Goal: Check status: Check status

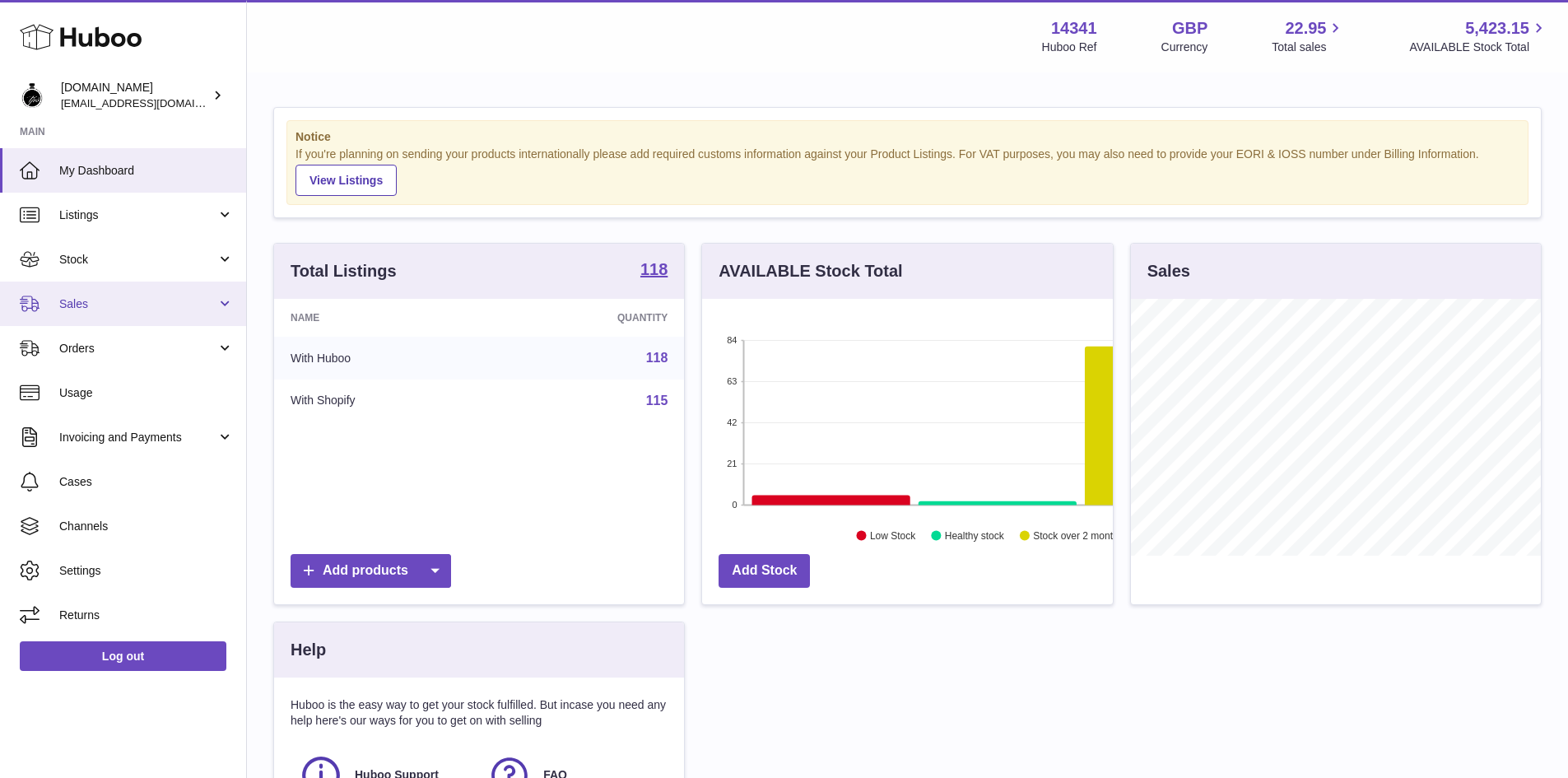
scroll to position [257, 411]
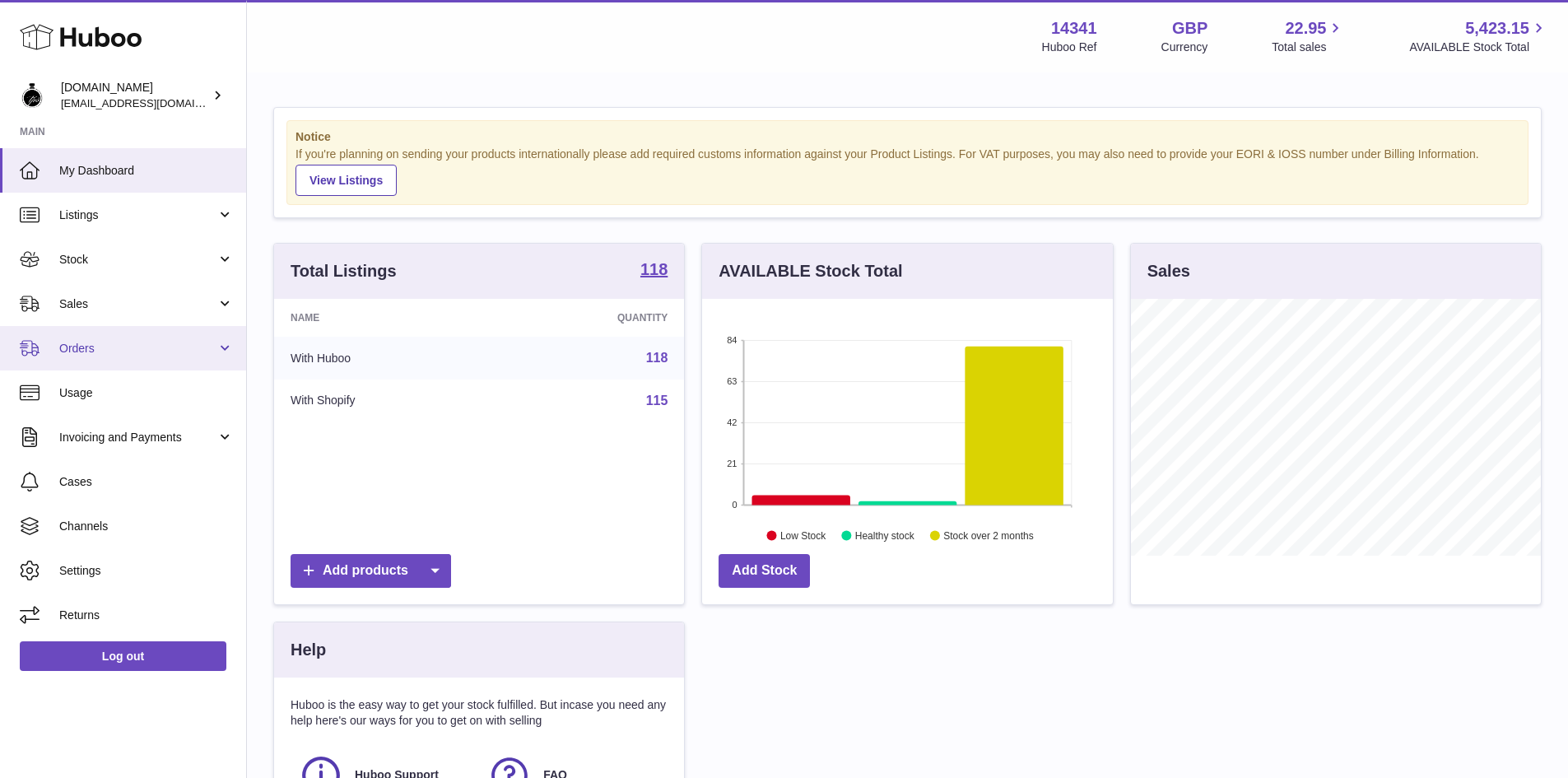
click at [90, 349] on span "Orders" at bounding box center [137, 349] width 157 height 16
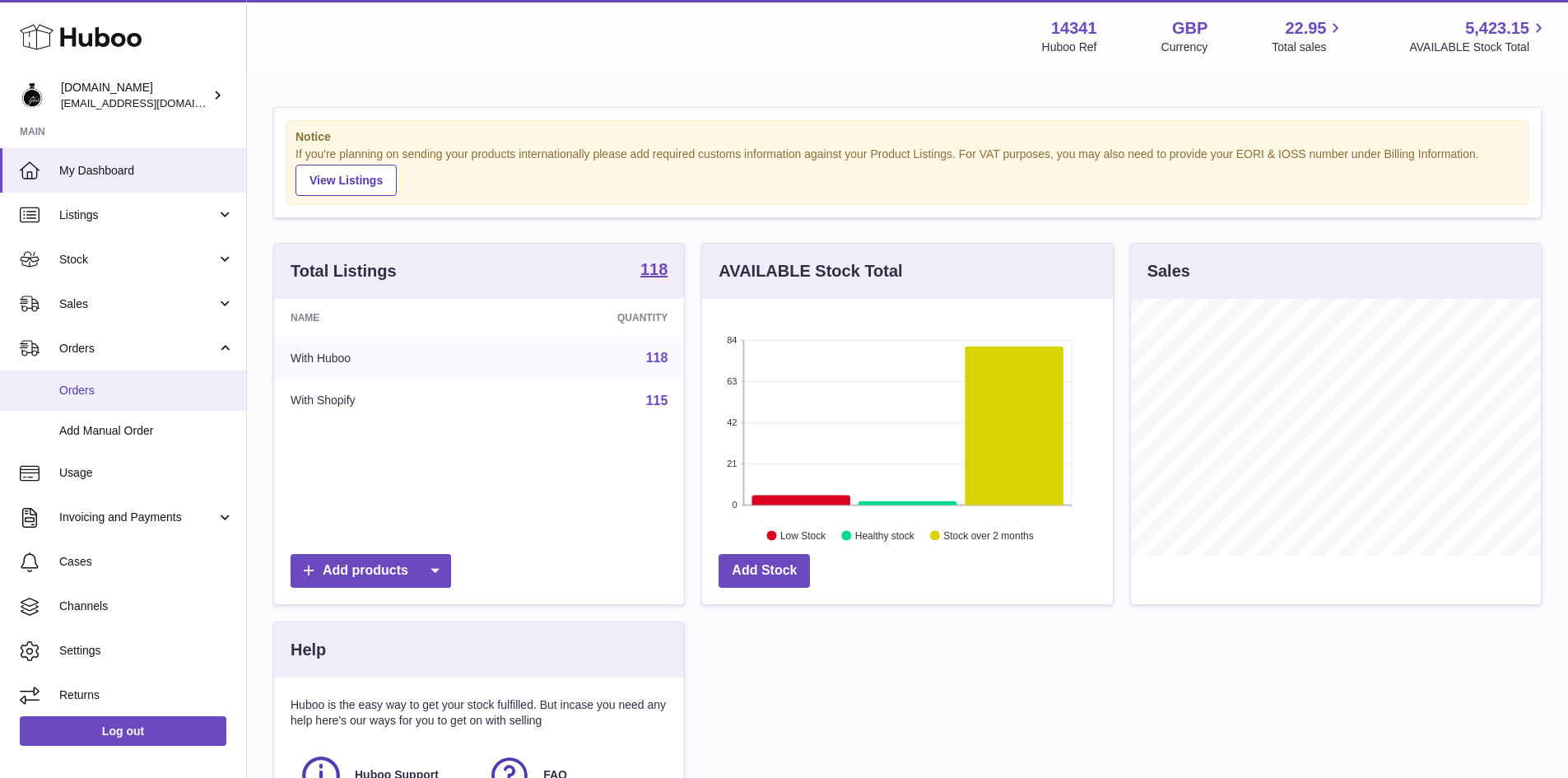
click at [87, 384] on span "Orders" at bounding box center [146, 390] width 175 height 16
click at [88, 43] on use at bounding box center [80, 37] width 122 height 26
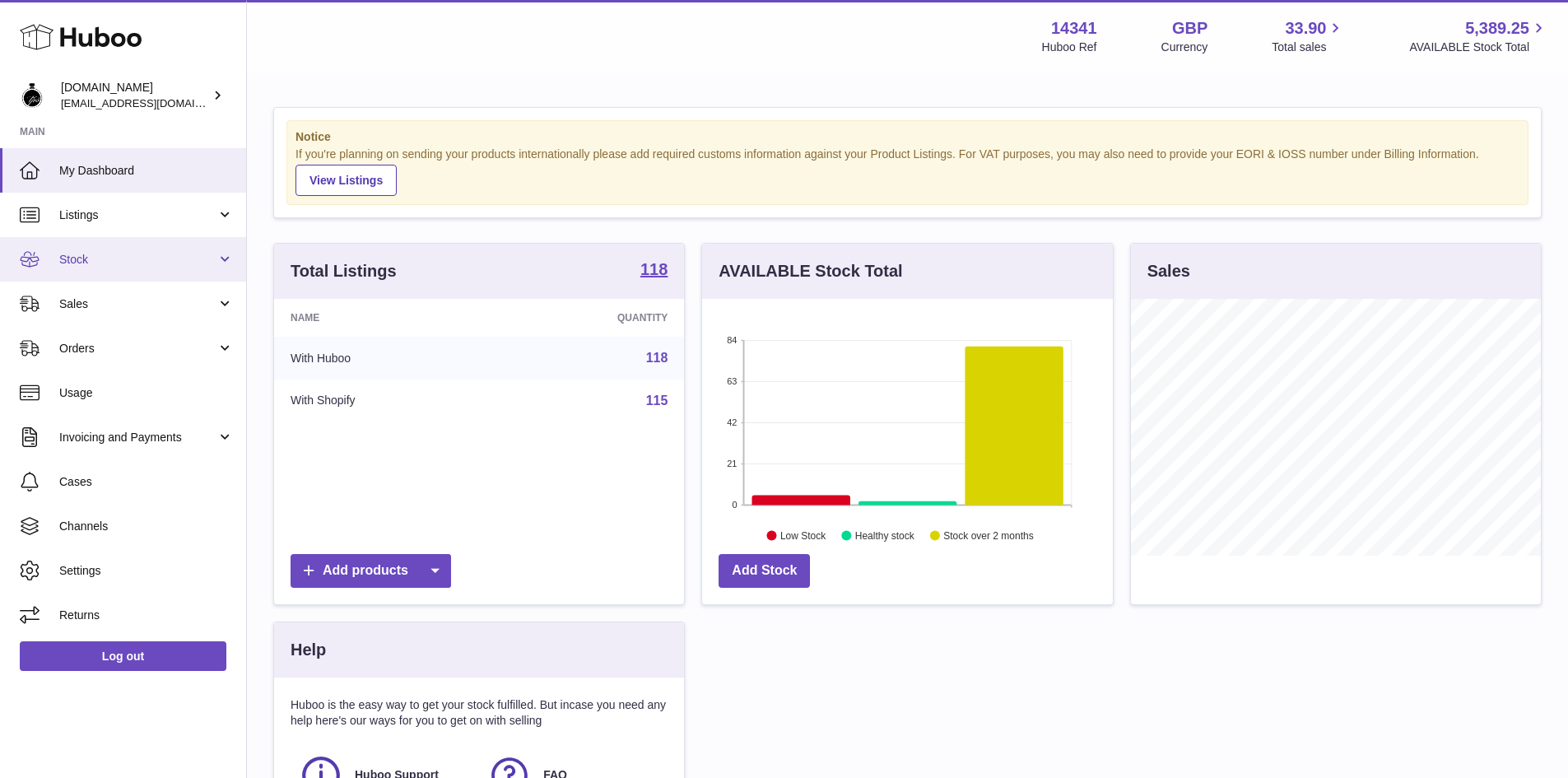
scroll to position [257, 411]
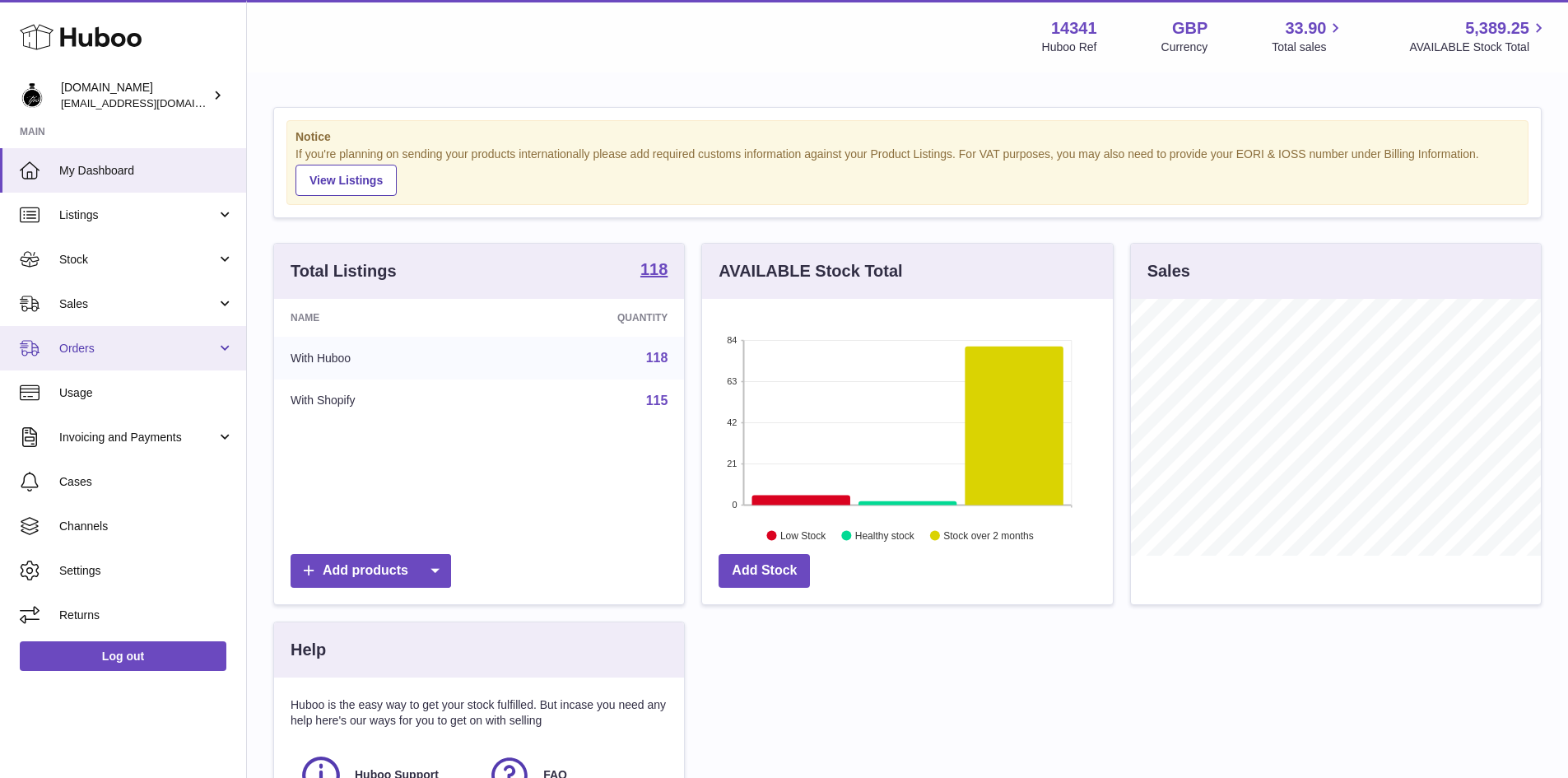
click at [127, 354] on span "Orders" at bounding box center [137, 349] width 157 height 16
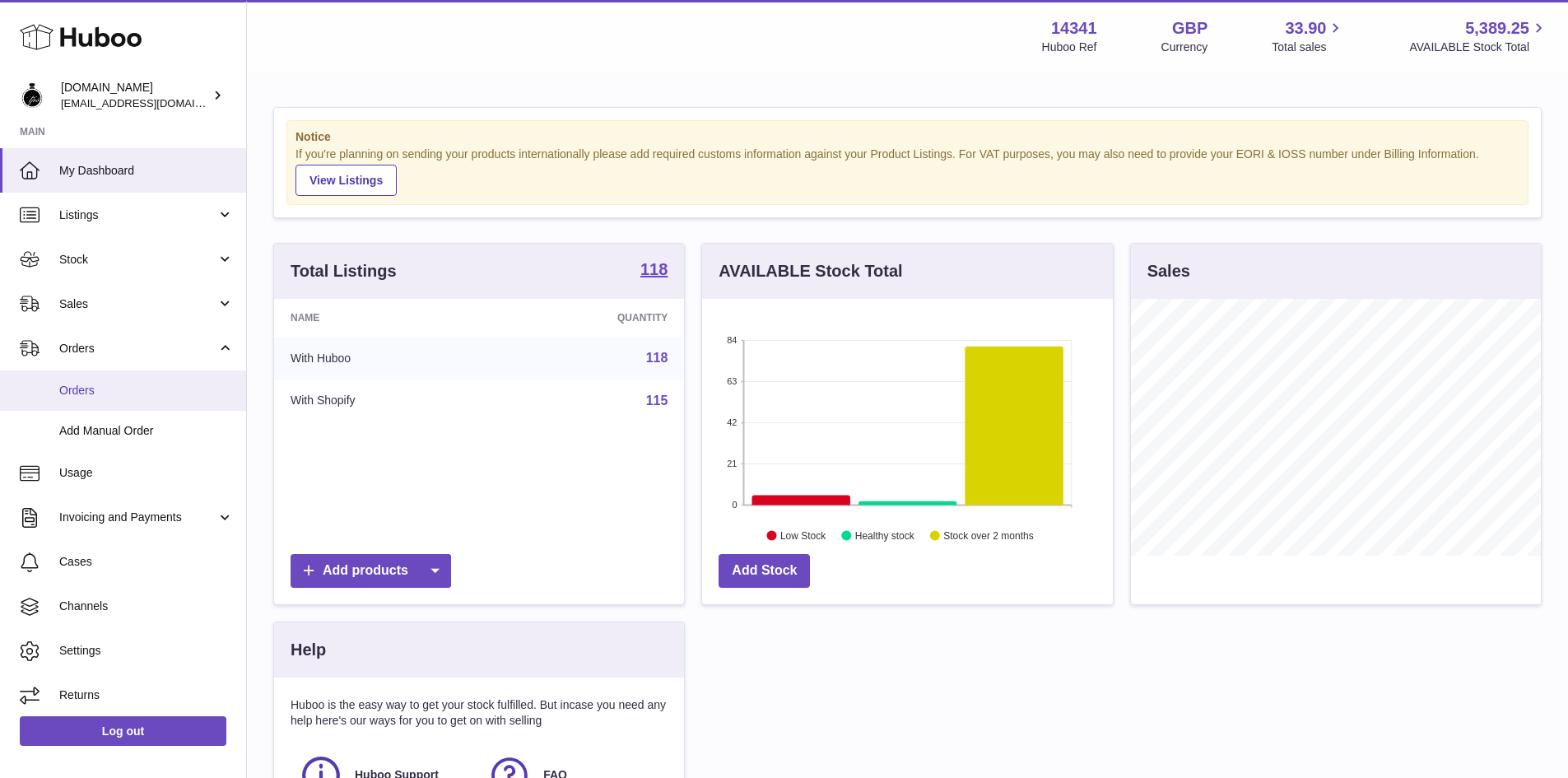
click at [102, 390] on span "Orders" at bounding box center [146, 390] width 175 height 16
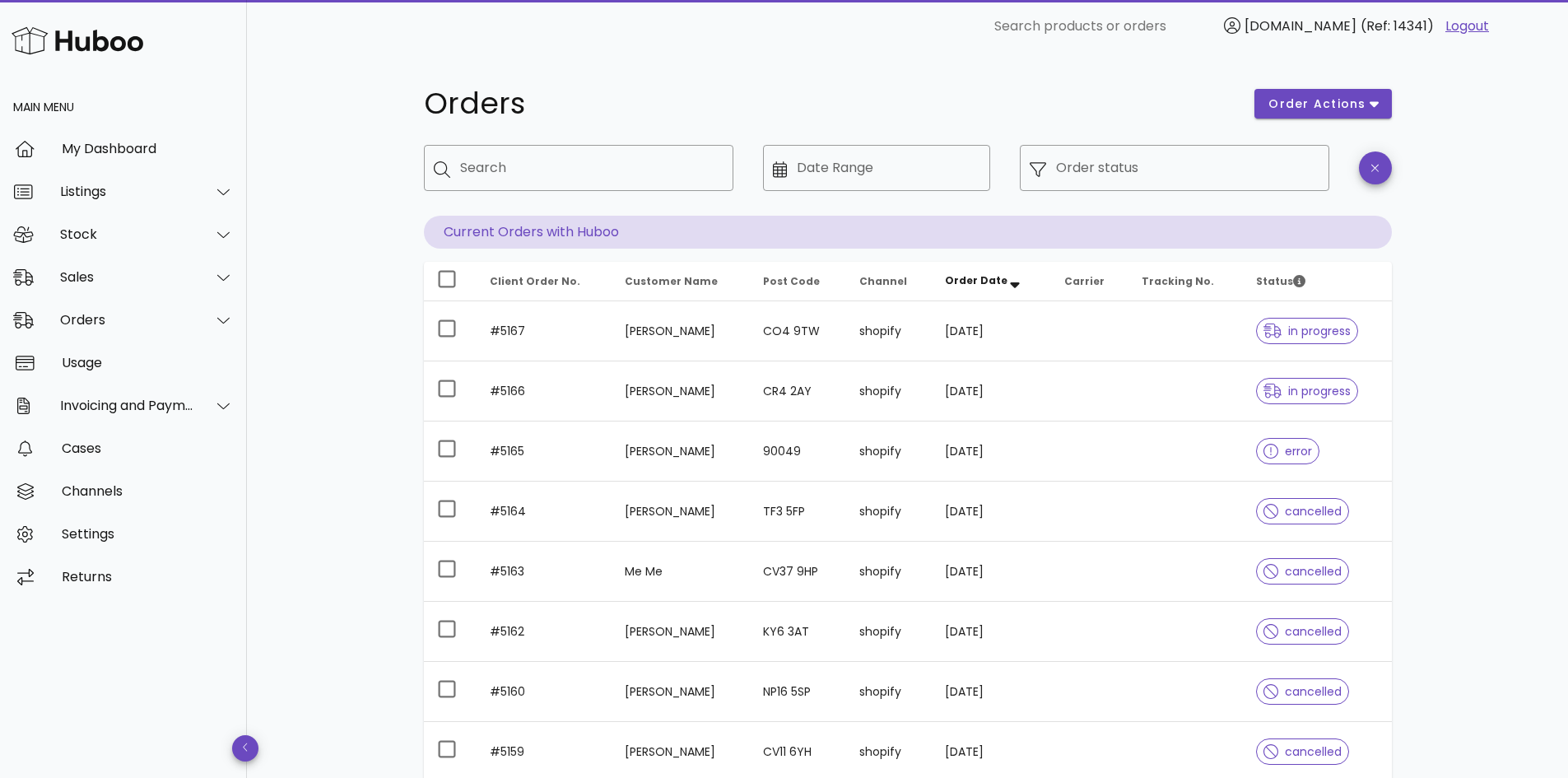
click at [1097, 440] on td at bounding box center [1089, 452] width 77 height 60
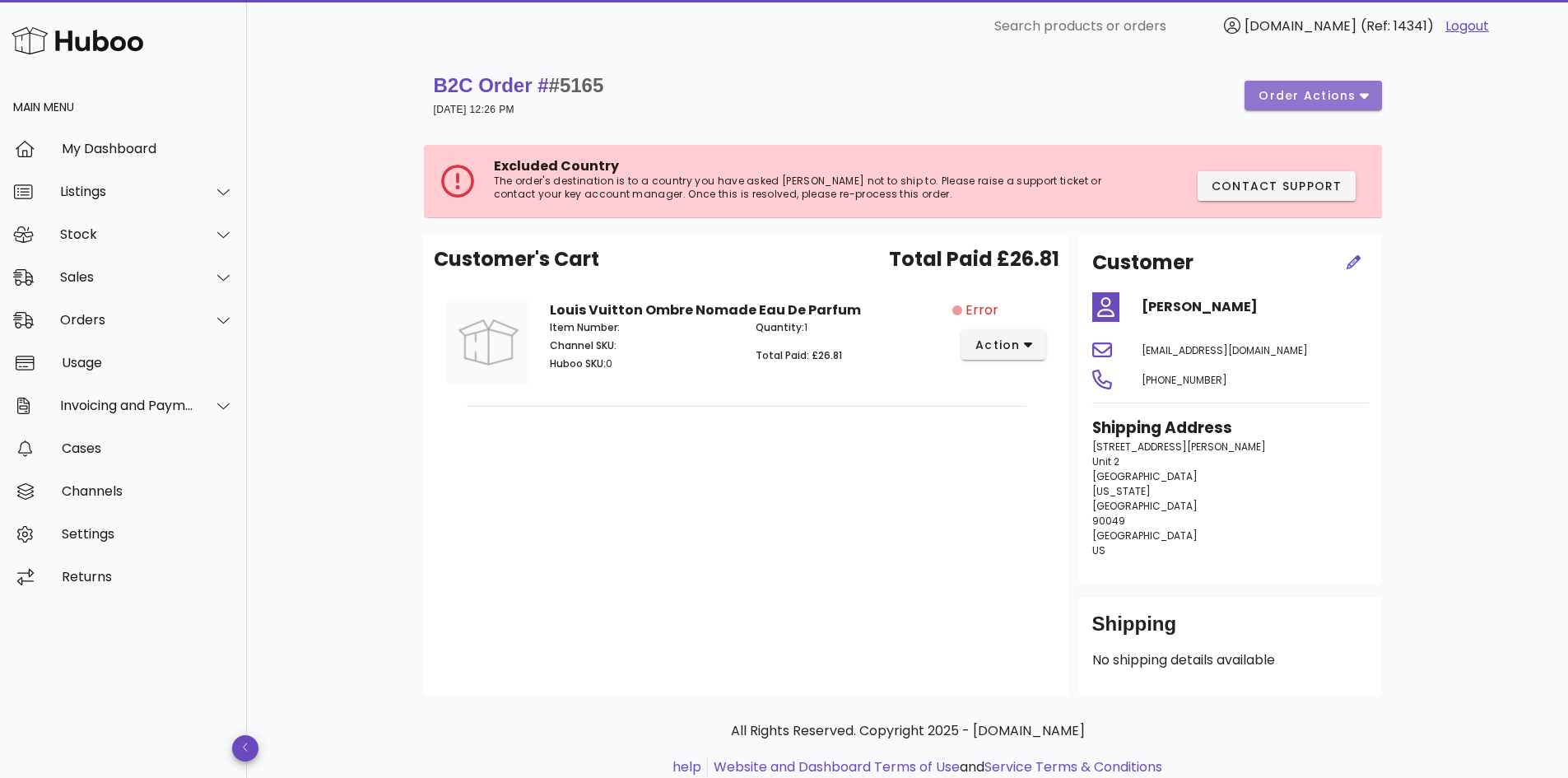
click at [1360, 97] on icon "button" at bounding box center [1364, 95] width 9 height 15
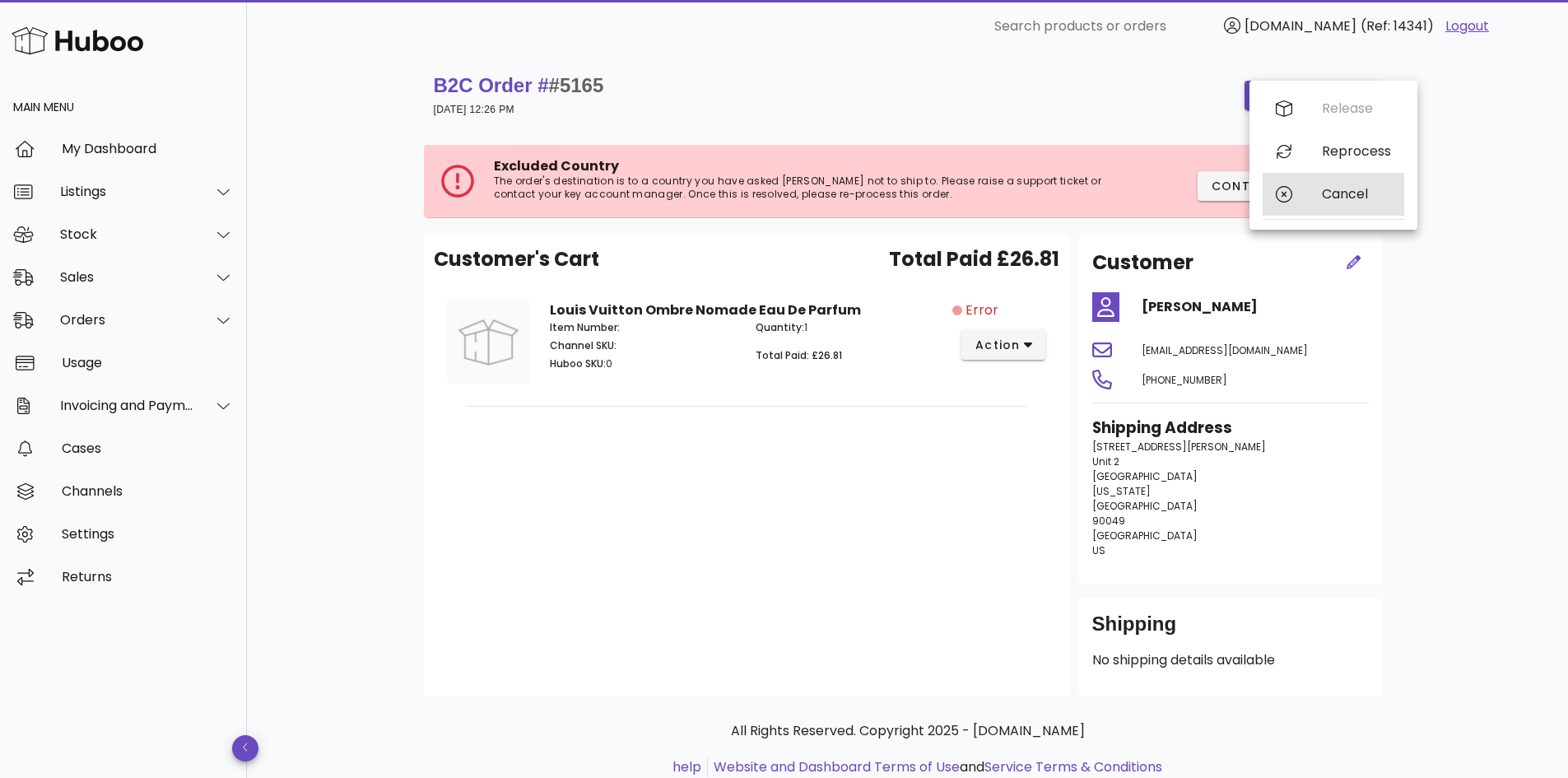
click at [1328, 193] on div "Cancel" at bounding box center [1356, 194] width 69 height 16
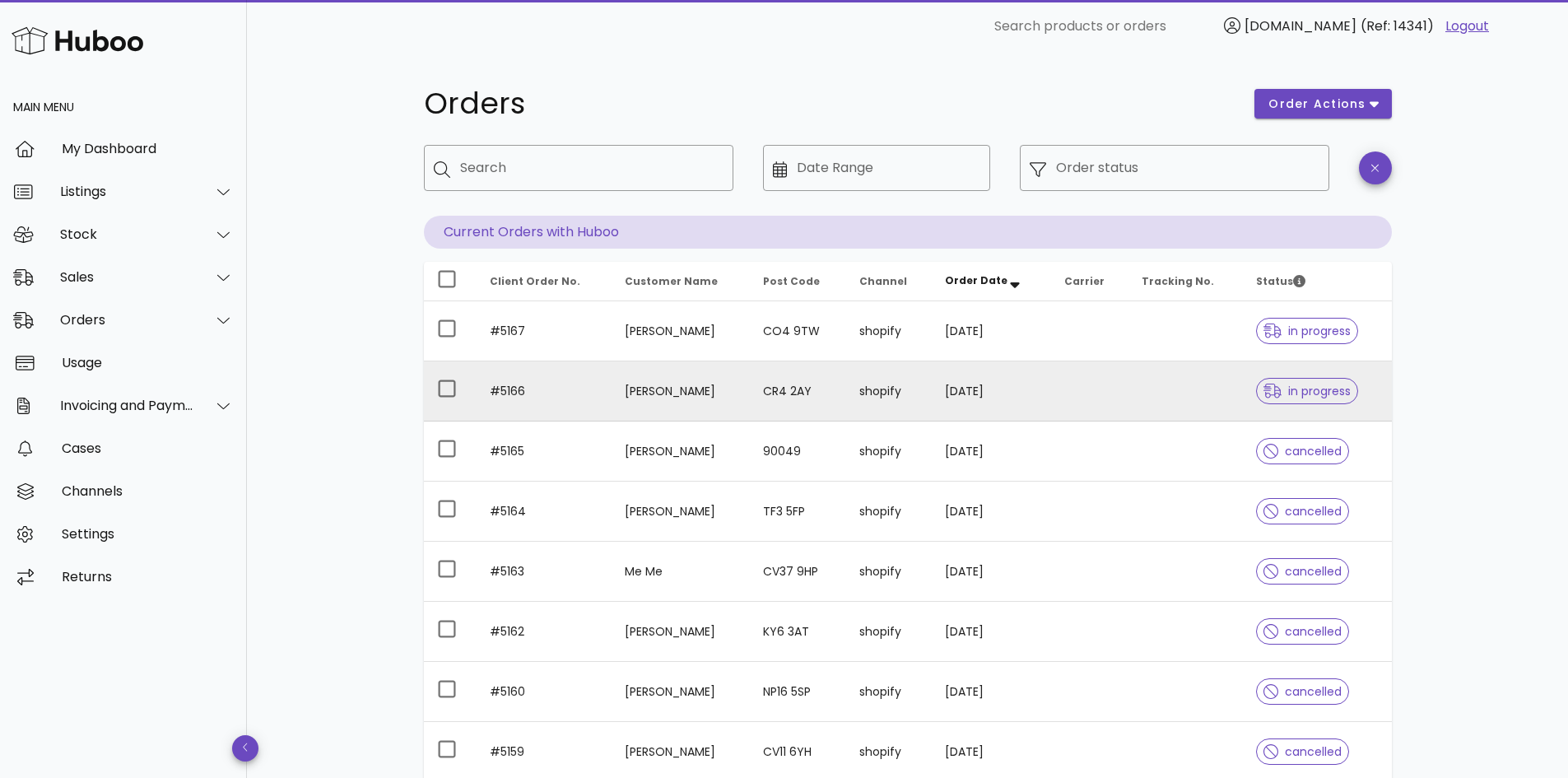
click at [1072, 386] on td at bounding box center [1089, 391] width 77 height 60
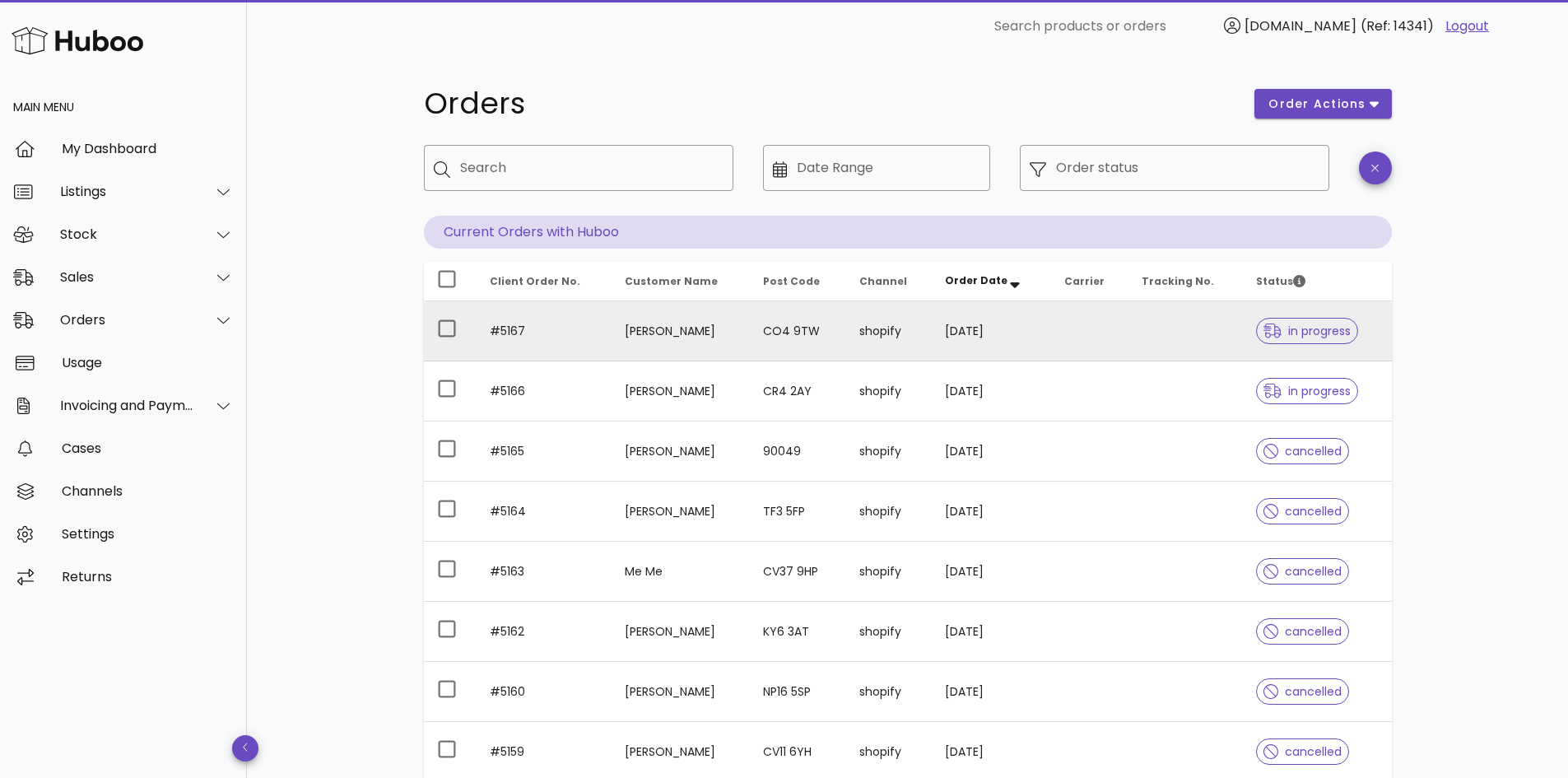
click at [710, 332] on td "[PERSON_NAME]" at bounding box center [680, 332] width 138 height 60
